Goal: Browse casually

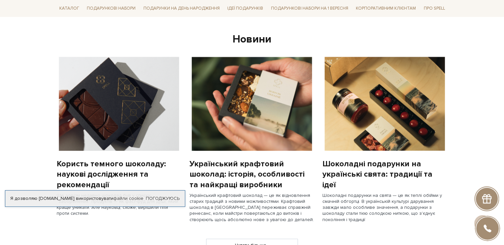
scroll to position [497, 0]
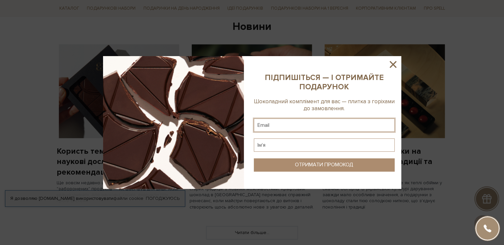
click at [346, 130] on input "text" at bounding box center [324, 124] width 141 height 13
type input "[EMAIL_ADDRESS][DOMAIN_NAME]"
click at [320, 147] on input "text" at bounding box center [324, 144] width 141 height 13
type input "Катерина"
click at [322, 160] on button "ОТРИМАТИ ПРОМОКОД" at bounding box center [324, 164] width 141 height 13
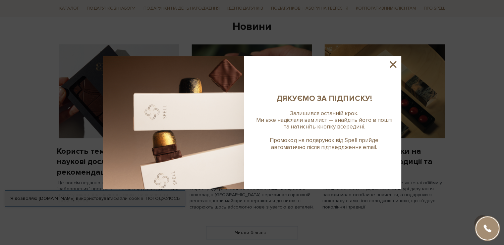
click at [390, 66] on icon at bounding box center [392, 64] width 11 height 11
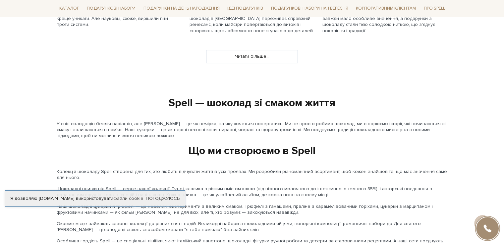
scroll to position [696, 0]
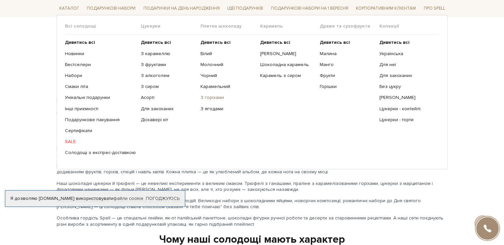
click at [208, 98] on link "З горіхами" at bounding box center [227, 97] width 55 height 6
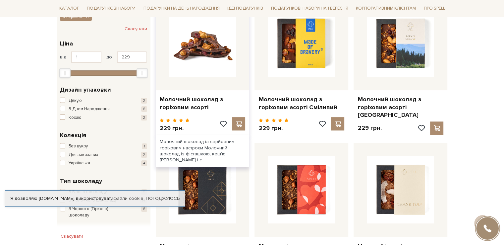
scroll to position [133, 0]
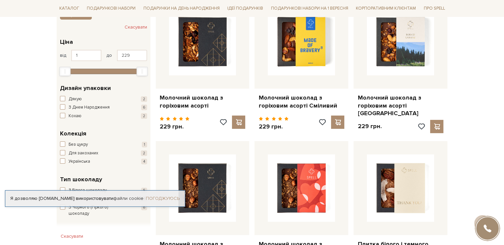
click at [176, 195] on link "Погоджуюсь" at bounding box center [163, 198] width 34 height 6
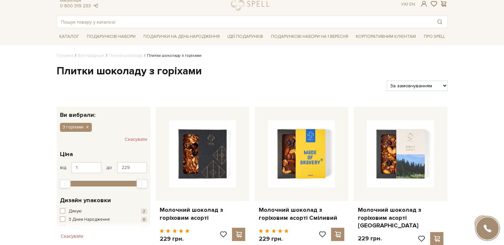
scroll to position [15, 0]
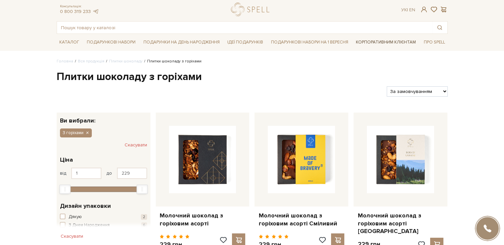
click at [382, 43] on link "Корпоративним клієнтам" at bounding box center [385, 41] width 65 height 11
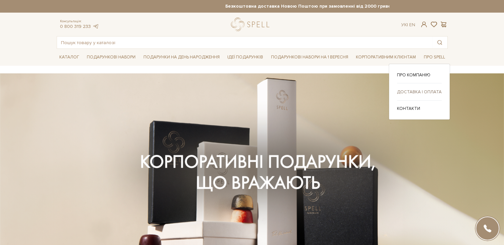
click at [428, 92] on link "Доставка і оплата" at bounding box center [419, 92] width 45 height 6
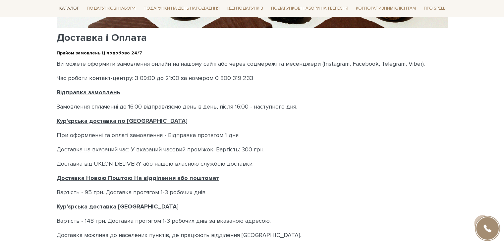
scroll to position [86, 0]
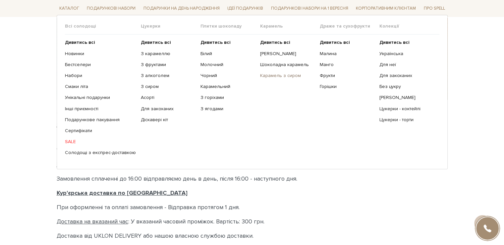
click at [265, 75] on link "Карамель з сиром" at bounding box center [287, 76] width 55 height 6
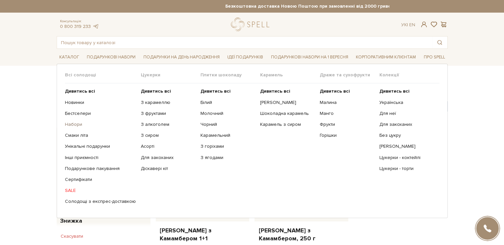
click at [76, 126] on link "Набори" at bounding box center [100, 124] width 71 height 6
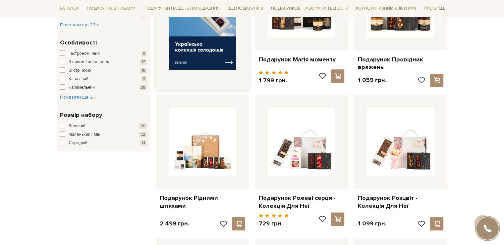
scroll to position [398, 0]
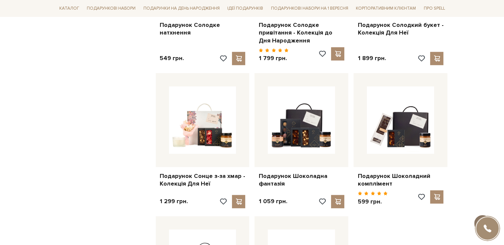
click at [488, 219] on span at bounding box center [482, 222] width 12 height 7
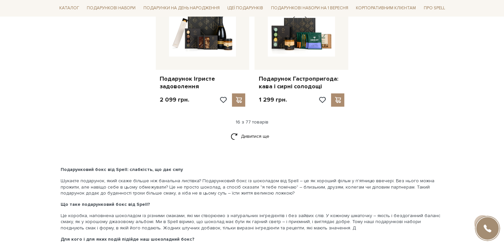
scroll to position [861, 0]
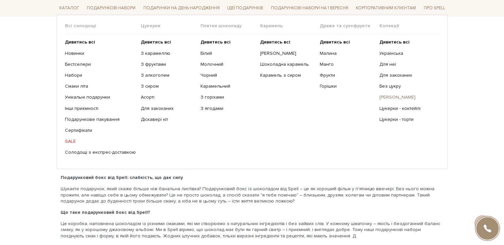
click at [386, 99] on link "[PERSON_NAME]" at bounding box center [406, 97] width 55 height 6
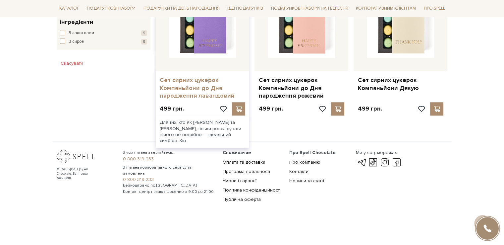
scroll to position [435, 0]
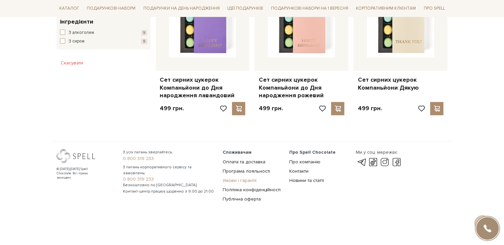
click at [253, 180] on link "Умови і гарантії" at bounding box center [240, 180] width 34 height 6
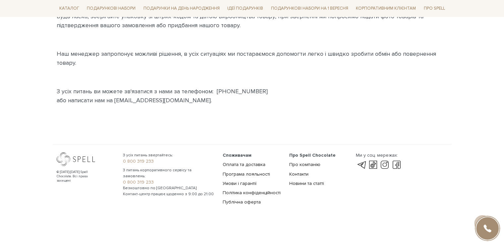
scroll to position [349, 0]
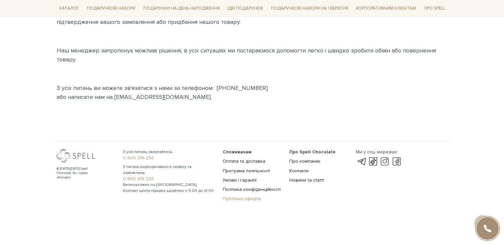
click at [252, 200] on link "Публічна оферта" at bounding box center [242, 198] width 38 height 6
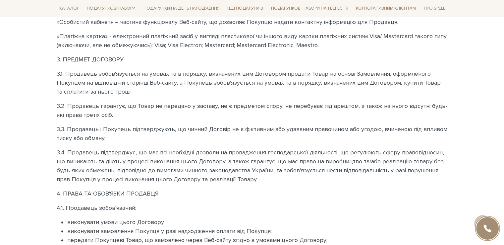
scroll to position [265, 0]
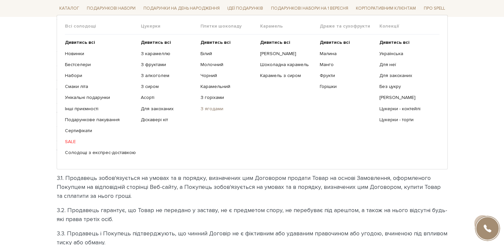
click at [207, 109] on link "З ягодами" at bounding box center [227, 108] width 55 height 6
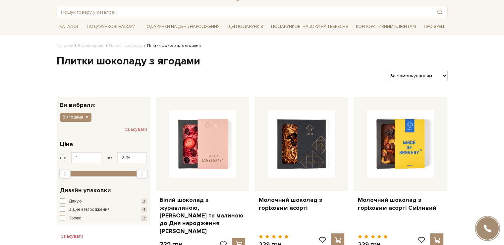
scroll to position [33, 0]
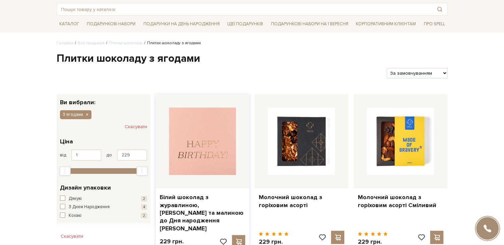
click at [207, 128] on img at bounding box center [202, 140] width 67 height 67
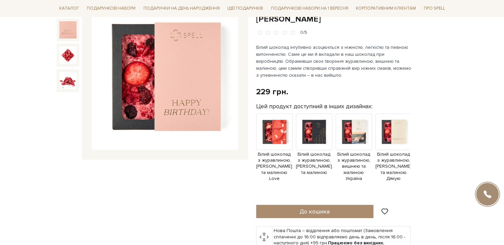
scroll to position [99, 0]
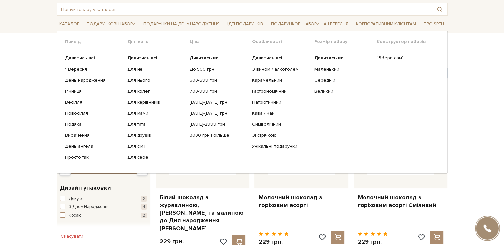
scroll to position [33, 0]
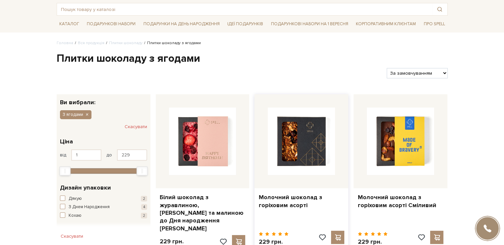
click at [291, 184] on div at bounding box center [301, 141] width 94 height 94
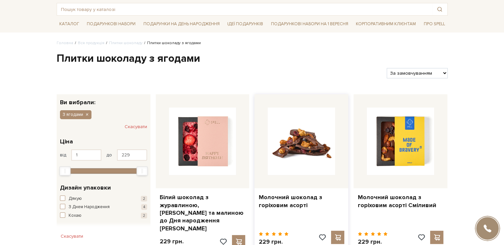
click at [294, 163] on img at bounding box center [301, 140] width 67 height 67
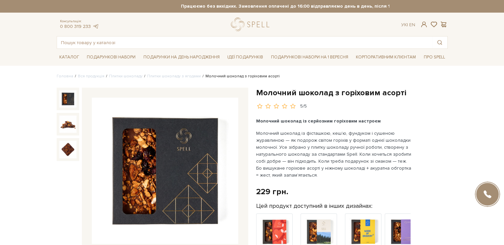
click at [34, 40] on header "Безкоштовна доставка Новою Поштою при замовленні від 2000 гривень Працюємо без …" at bounding box center [252, 24] width 504 height 49
